Goal: Find specific page/section: Find specific page/section

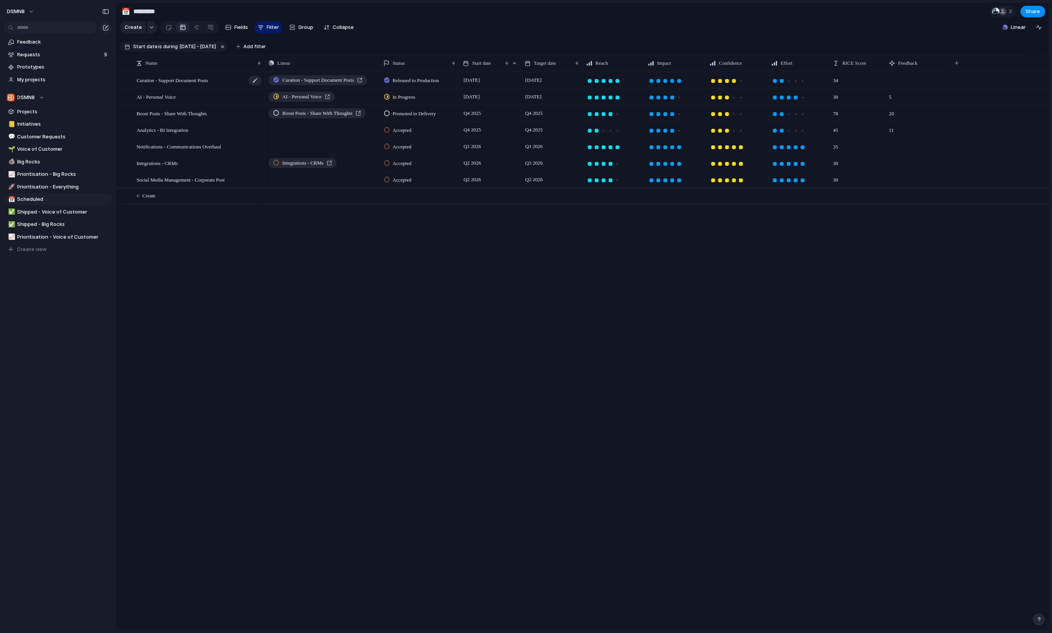
click at [191, 80] on div "Curation - Support Document Posts" at bounding box center [200, 81] width 126 height 16
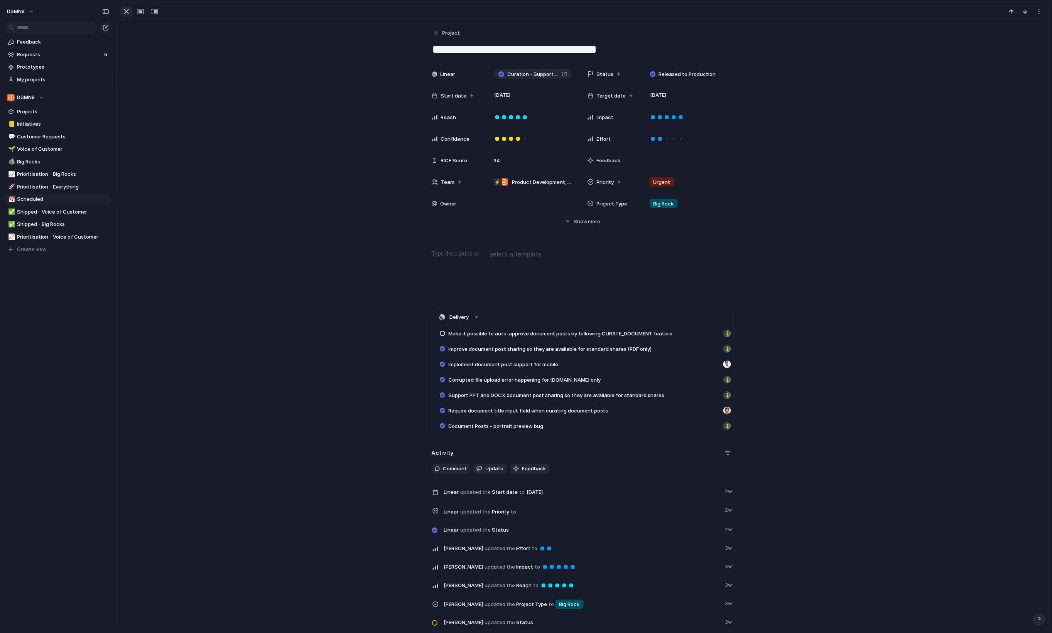
click at [128, 10] on div "button" at bounding box center [126, 11] width 9 height 9
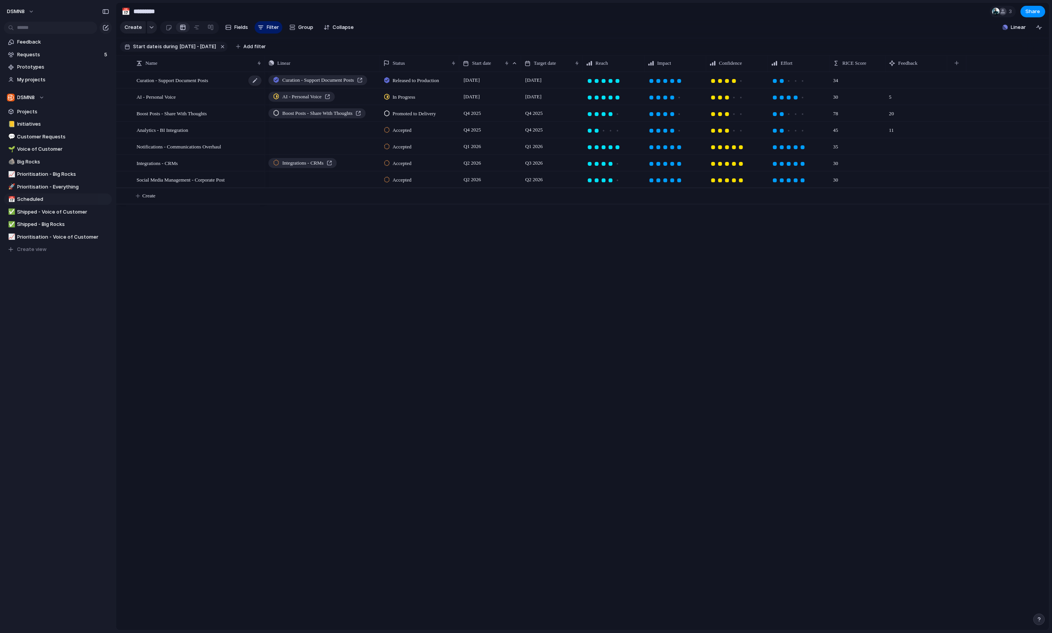
click at [176, 84] on span "Curation - Support Document Posts" at bounding box center [173, 80] width 72 height 9
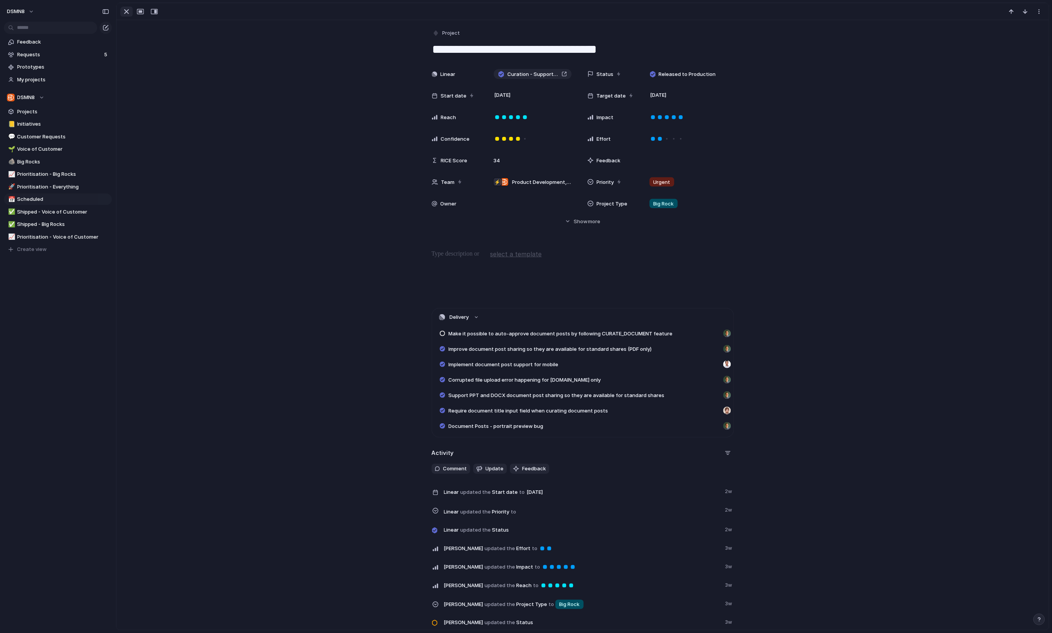
click at [129, 12] on div "button" at bounding box center [126, 11] width 9 height 9
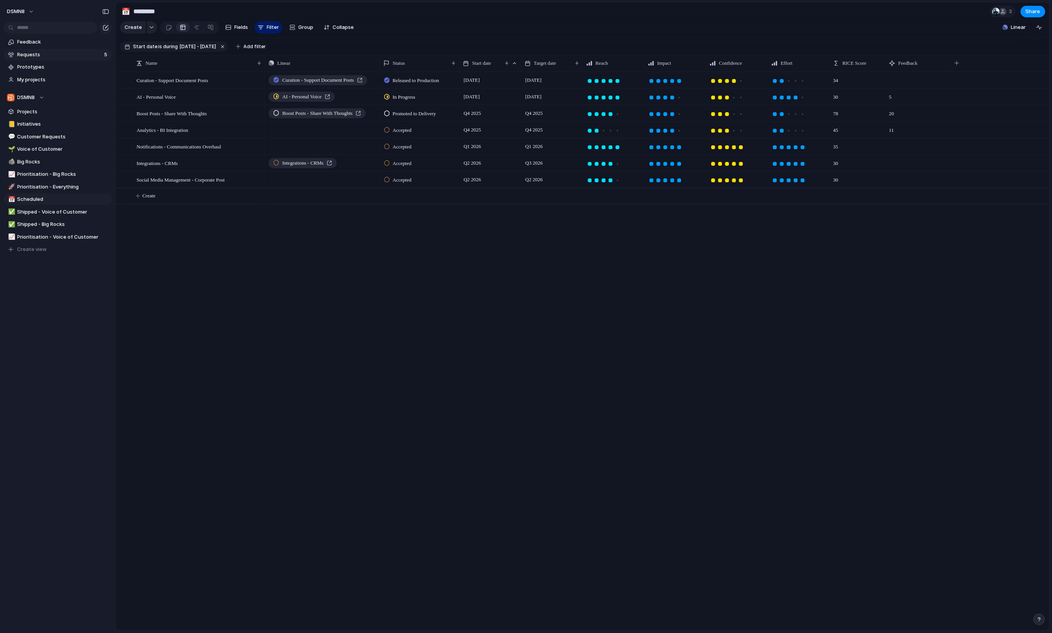
click at [52, 54] on span "Requests" at bounding box center [59, 55] width 84 height 8
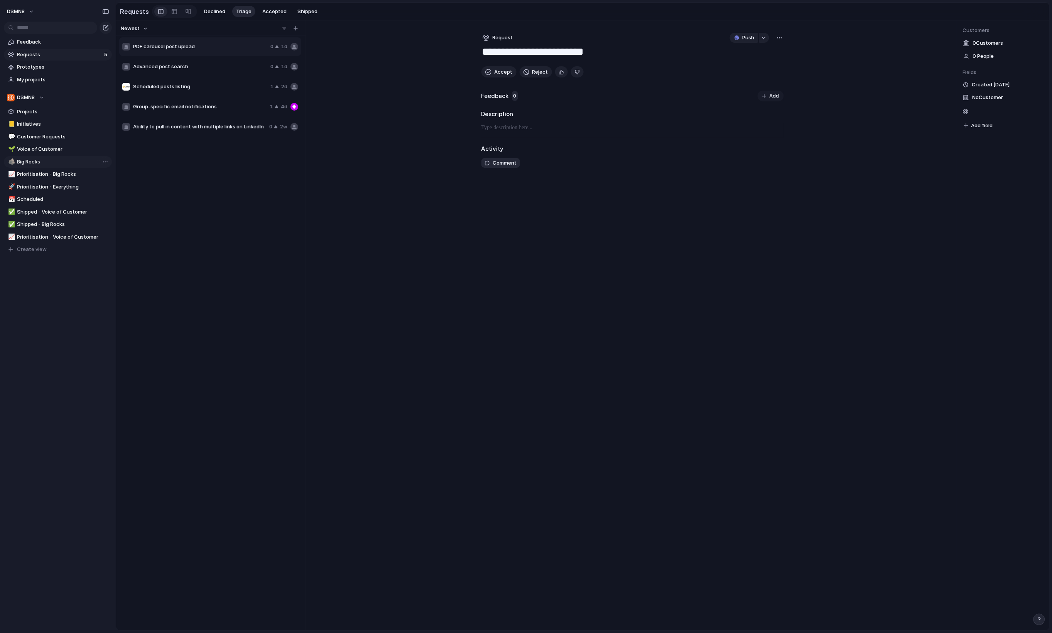
click at [64, 158] on span "Big Rocks" at bounding box center [63, 162] width 92 height 8
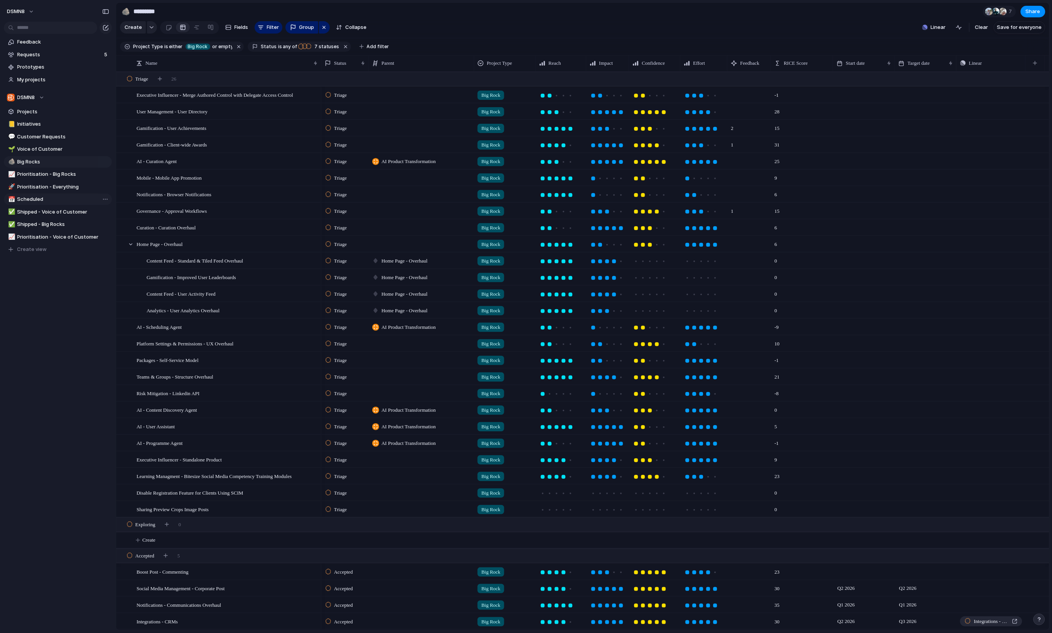
click at [65, 199] on span "Scheduled" at bounding box center [63, 200] width 92 height 8
type input "*********"
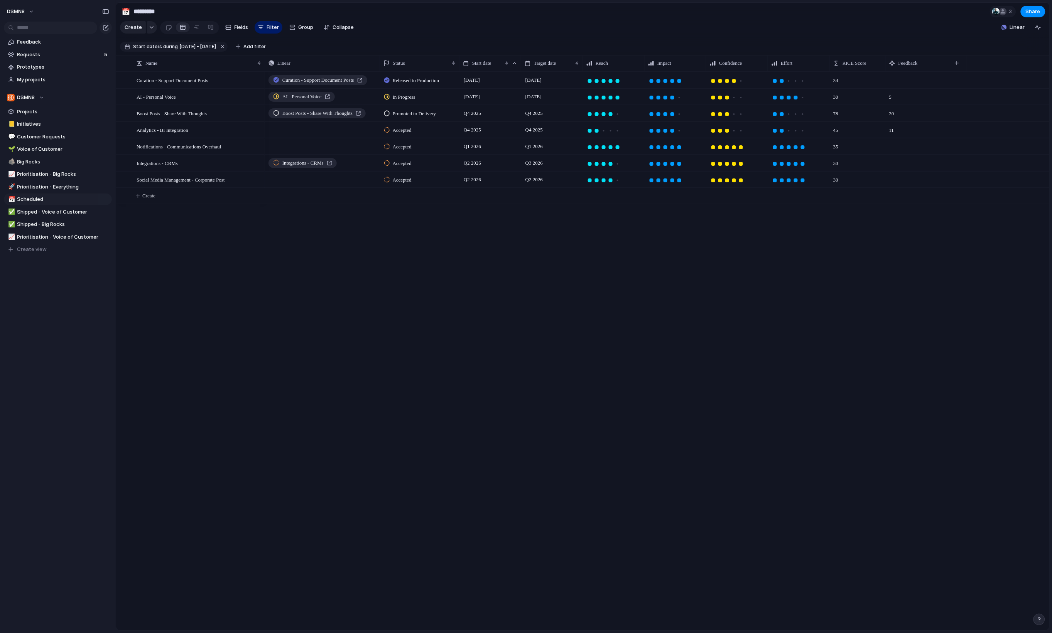
click at [393, 184] on span "Accepted" at bounding box center [402, 180] width 19 height 8
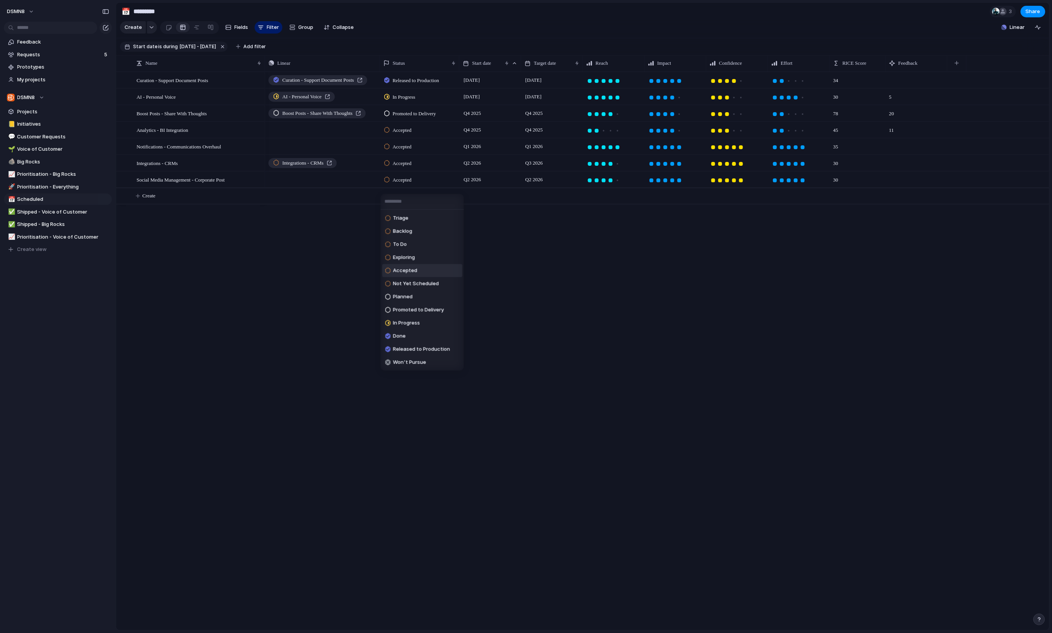
click at [351, 276] on div "Triage Backlog To Do Exploring Accepted Not Yet Scheduled Planned Promoted to D…" at bounding box center [526, 316] width 1052 height 633
